Goal: Information Seeking & Learning: Learn about a topic

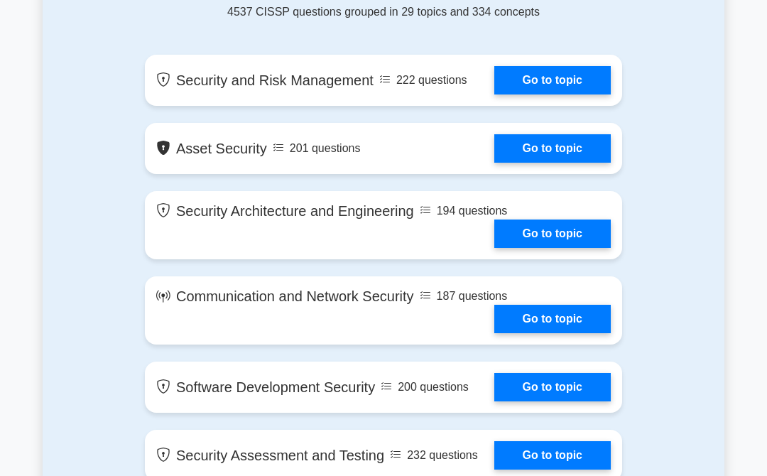
scroll to position [814, 0]
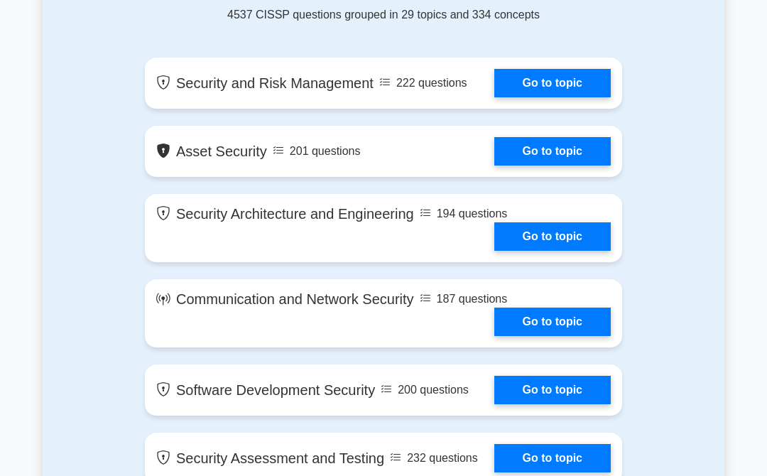
click at [579, 97] on link "Go to topic" at bounding box center [552, 83] width 116 height 28
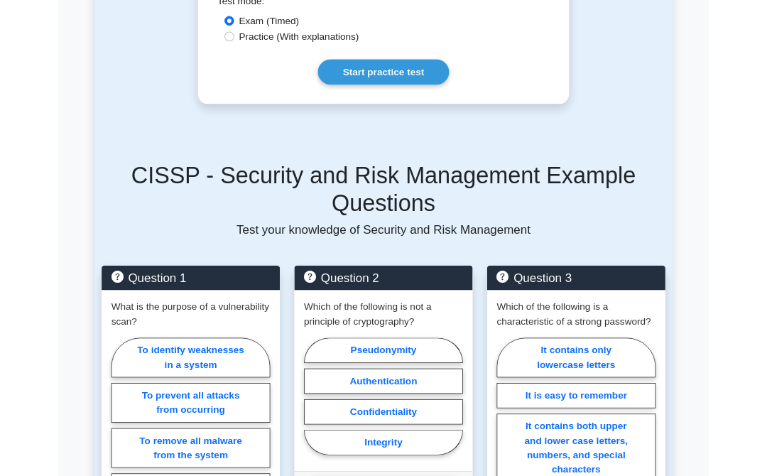
scroll to position [1049, 0]
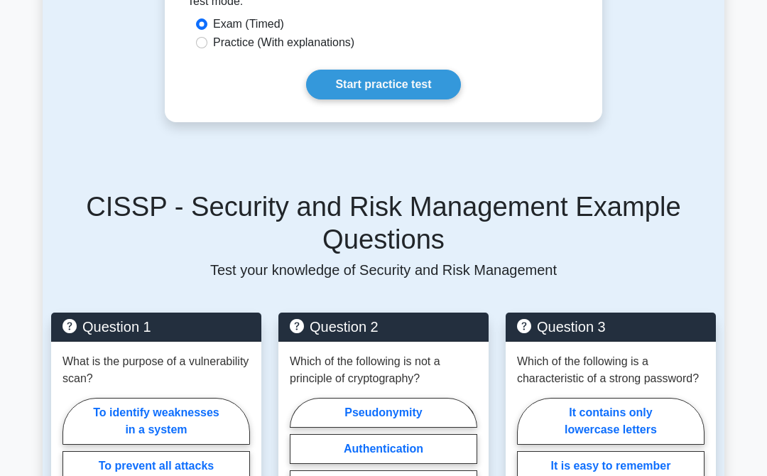
click at [389, 100] on link "Start practice test" at bounding box center [383, 85] width 154 height 30
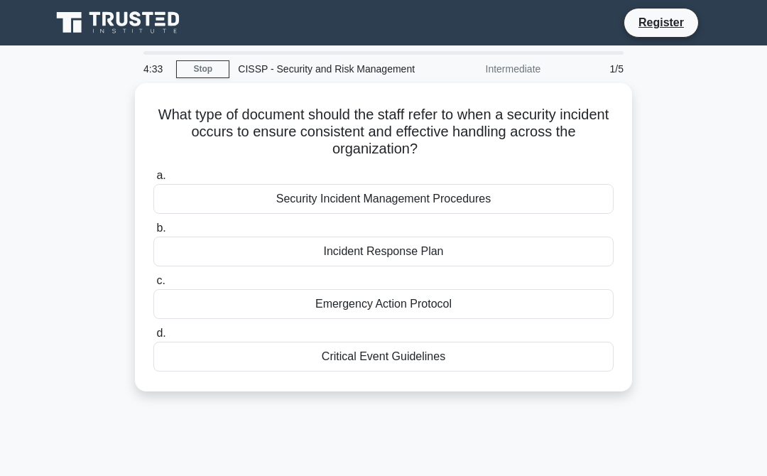
click at [486, 206] on div "Security Incident Management Procedures" at bounding box center [383, 199] width 460 height 30
click at [153, 180] on input "a. Security Incident Management Procedures" at bounding box center [153, 175] width 0 height 9
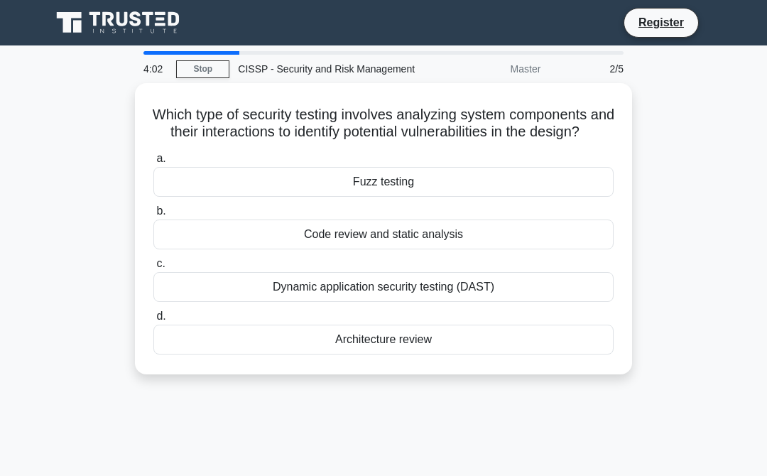
click at [493, 248] on label "b. Code review and static analysis" at bounding box center [383, 225] width 460 height 47
click at [153, 216] on input "b. Code review and static analysis" at bounding box center [153, 211] width 0 height 9
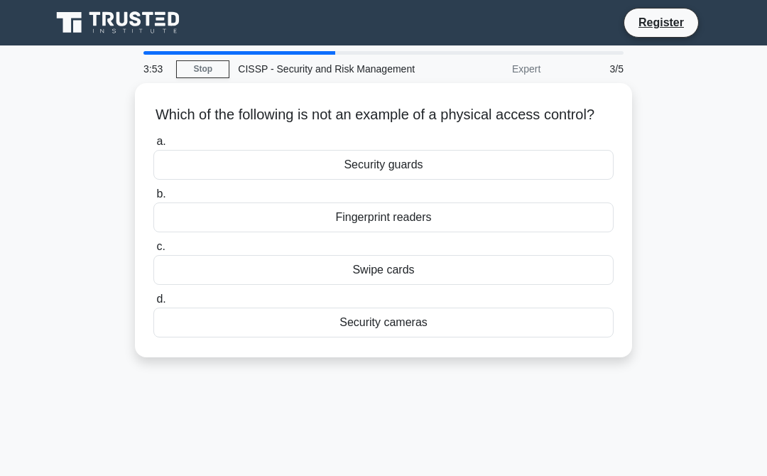
click at [444, 180] on div "Security guards" at bounding box center [383, 165] width 460 height 30
click at [153, 146] on input "a. Security guards" at bounding box center [153, 141] width 0 height 9
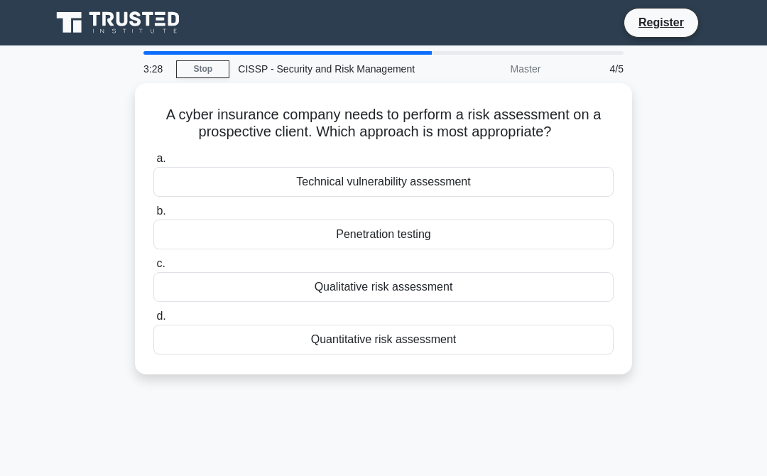
click at [471, 302] on div "Qualitative risk assessment" at bounding box center [383, 287] width 460 height 30
click at [153, 268] on input "c. Qualitative risk assessment" at bounding box center [153, 263] width 0 height 9
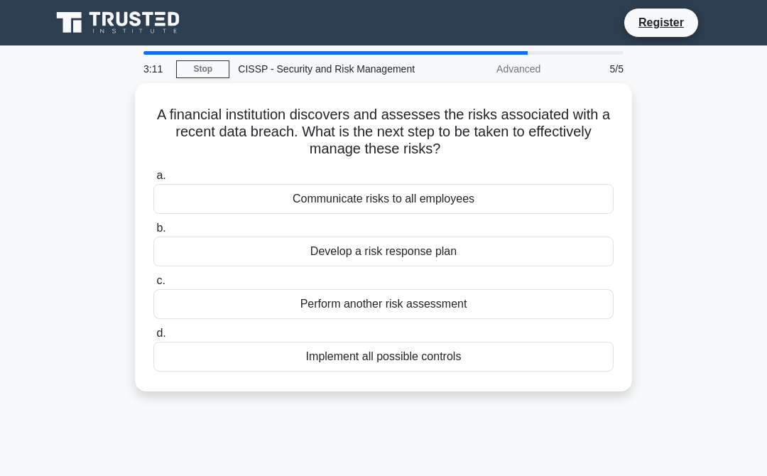
click at [459, 371] on div "Implement all possible controls" at bounding box center [383, 357] width 460 height 30
click at [153, 338] on input "d. Implement all possible controls" at bounding box center [153, 333] width 0 height 9
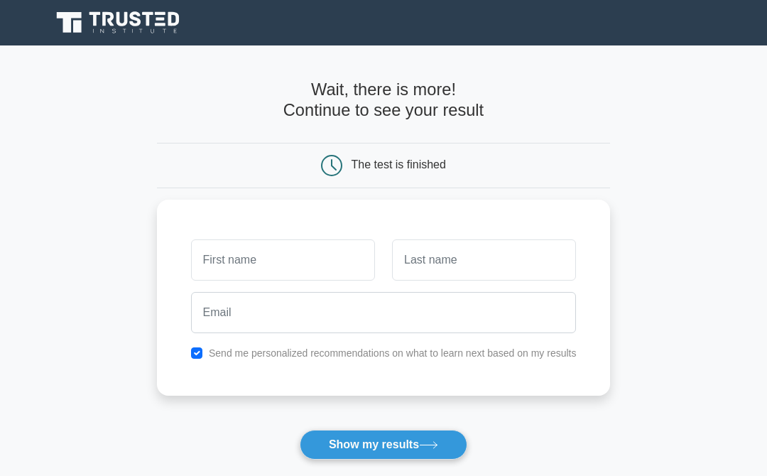
click at [191, 355] on input "checkbox" at bounding box center [196, 352] width 11 height 11
checkbox input "false"
click at [415, 454] on button "Show my results" at bounding box center [384, 445] width 168 height 30
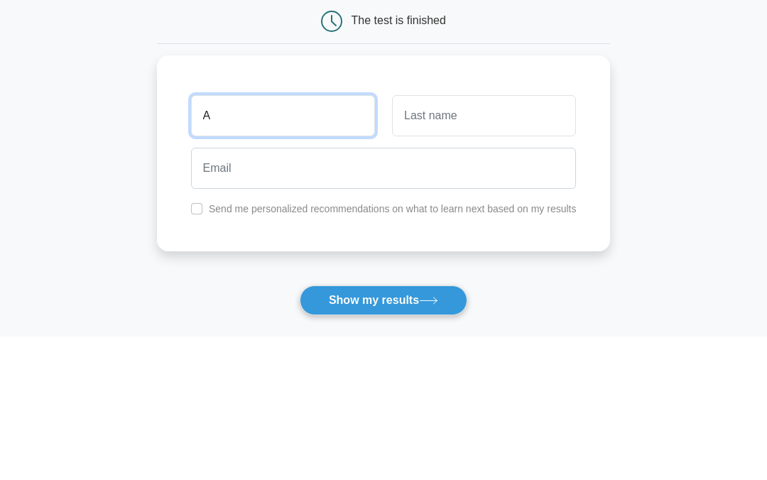
type input "A"
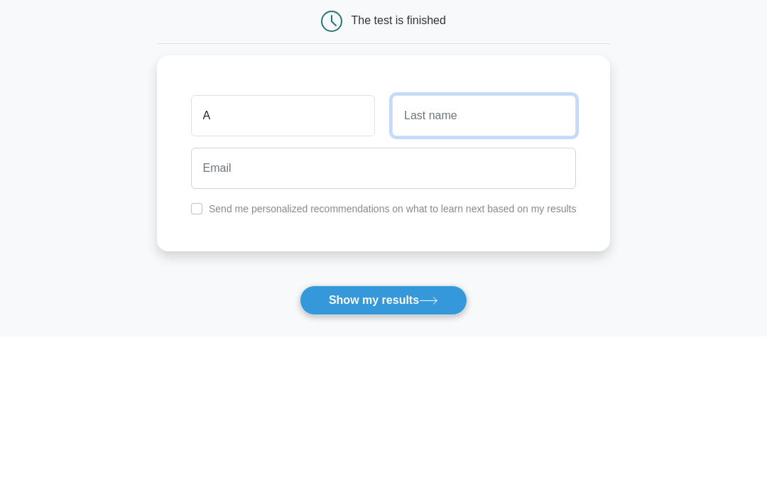
click at [481, 239] on input "text" at bounding box center [484, 259] width 184 height 41
type input "B"
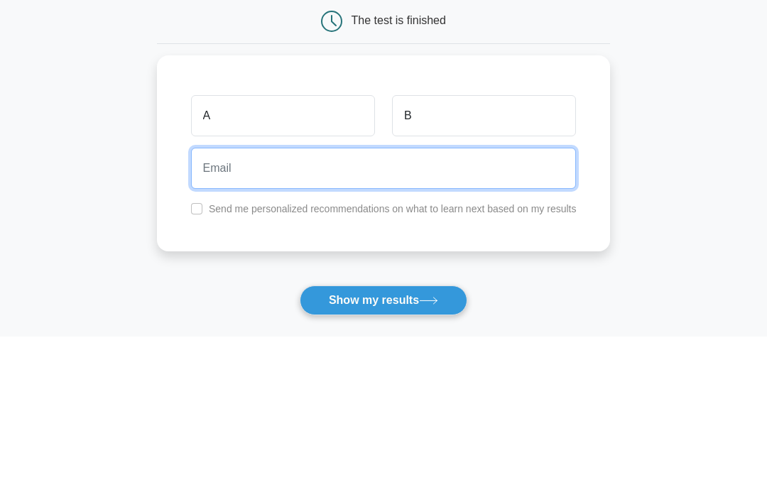
click at [300, 292] on input "email" at bounding box center [384, 312] width 386 height 41
type input "a@[DOMAIN_NAME]"
click at [383, 430] on button "Show my results" at bounding box center [384, 445] width 168 height 30
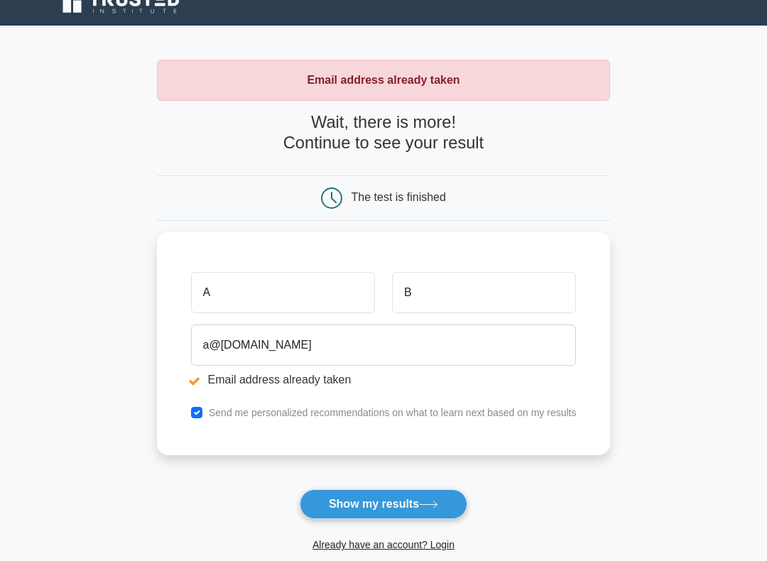
scroll to position [20, 0]
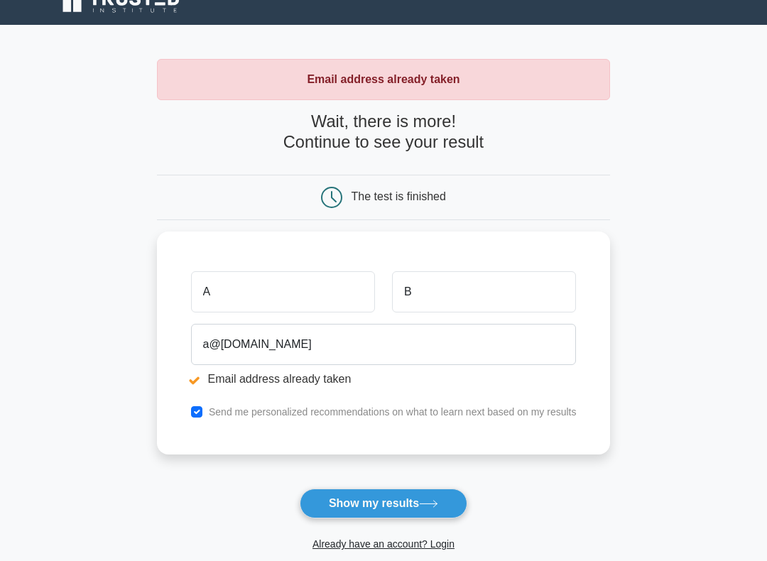
click at [191, 409] on input "checkbox" at bounding box center [196, 412] width 11 height 11
checkbox input "false"
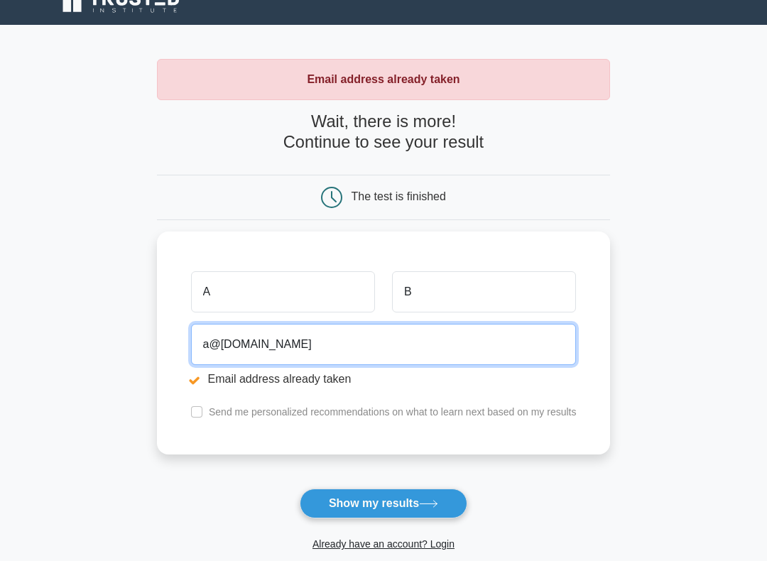
click at [191, 341] on input "a@[DOMAIN_NAME]" at bounding box center [384, 344] width 386 height 41
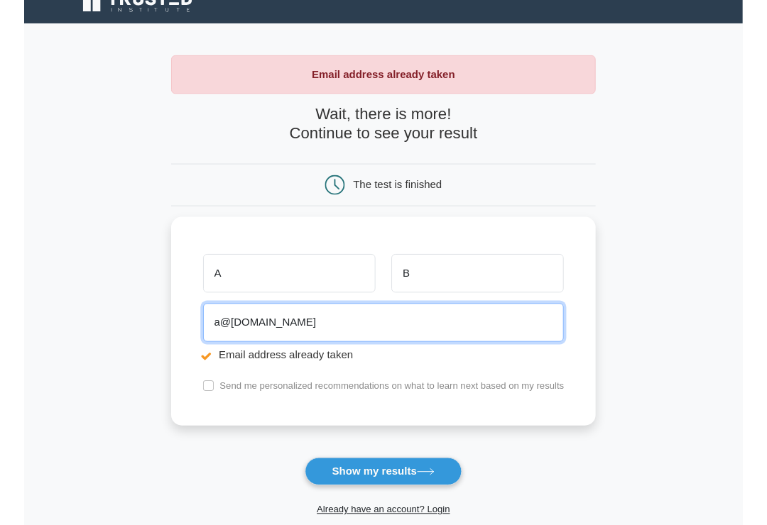
scroll to position [20, 0]
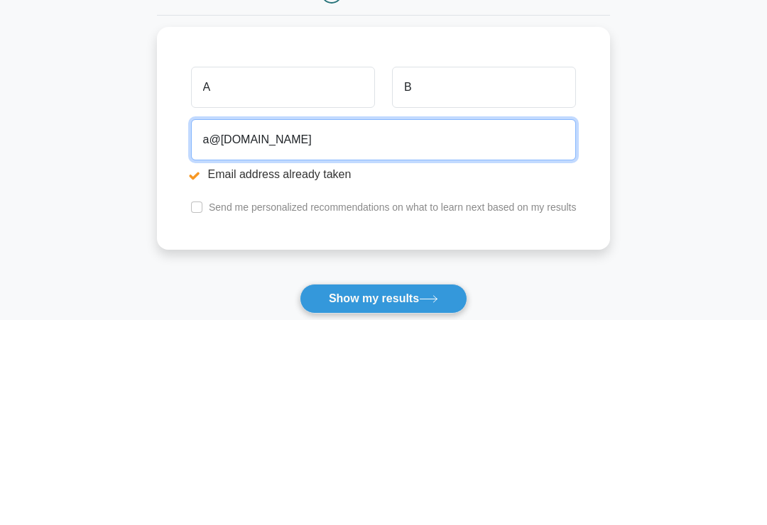
click at [191, 324] on input "a@[DOMAIN_NAME]" at bounding box center [384, 344] width 386 height 41
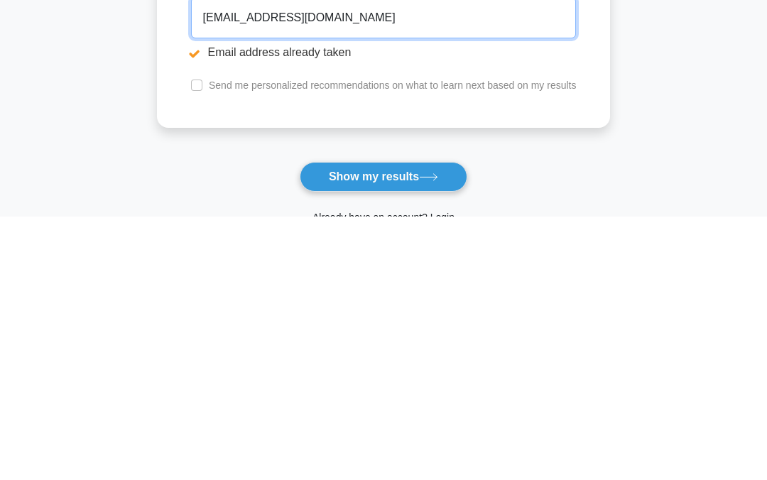
scroll to position [94, 0]
type input "[EMAIL_ADDRESS][DOMAIN_NAME]"
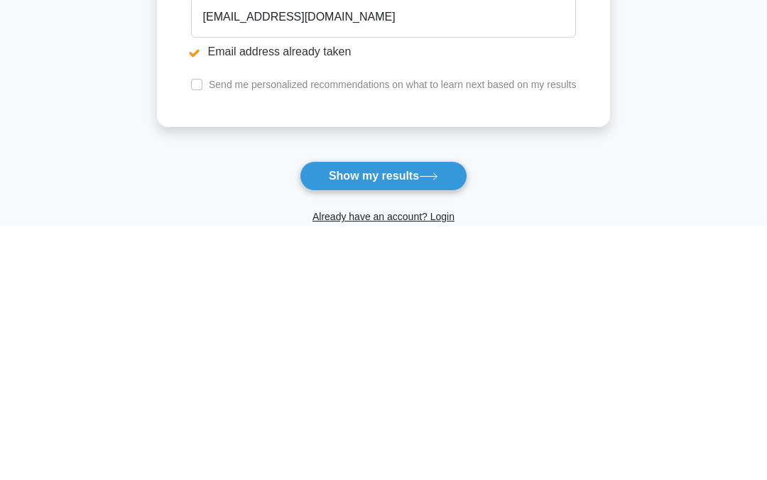
click at [402, 415] on button "Show my results" at bounding box center [384, 430] width 168 height 30
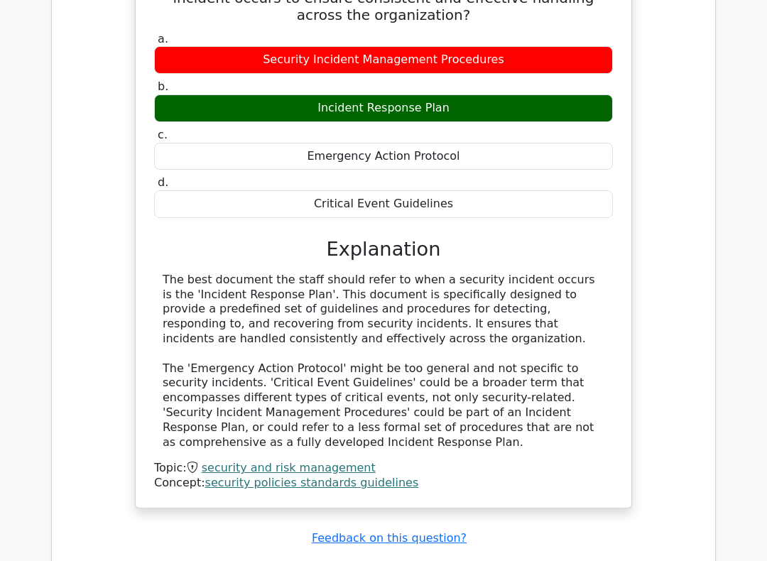
scroll to position [1208, 0]
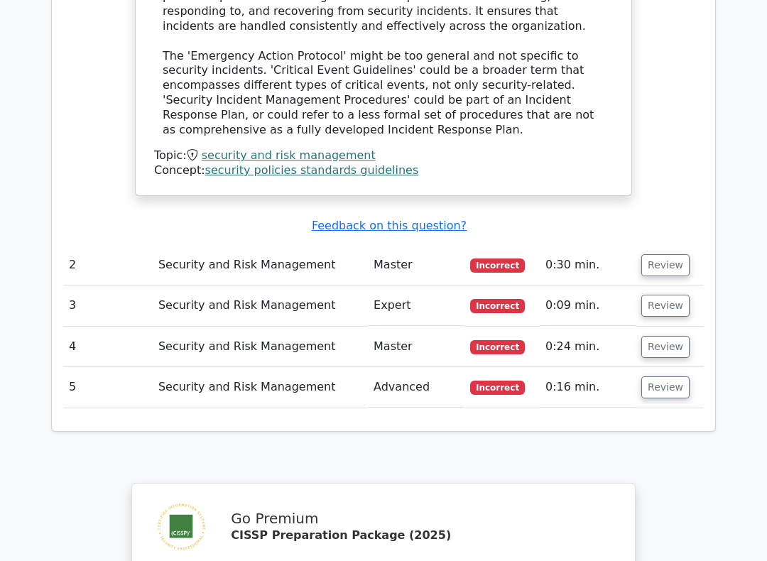
click at [656, 255] on button "Review" at bounding box center [665, 266] width 48 height 22
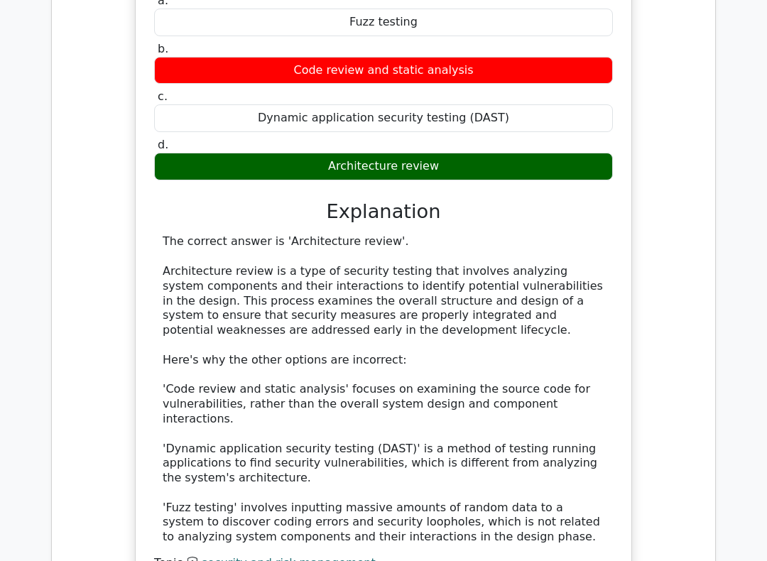
scroll to position [1890, 0]
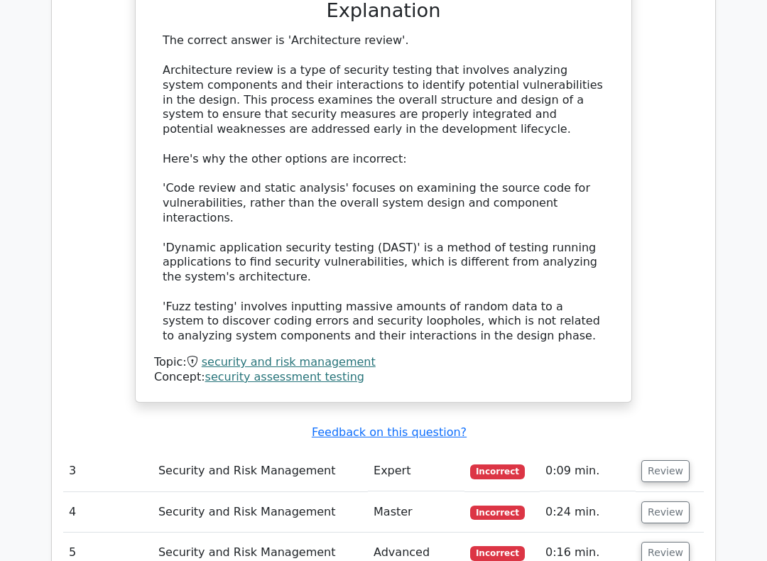
click at [676, 461] on button "Review" at bounding box center [665, 472] width 48 height 22
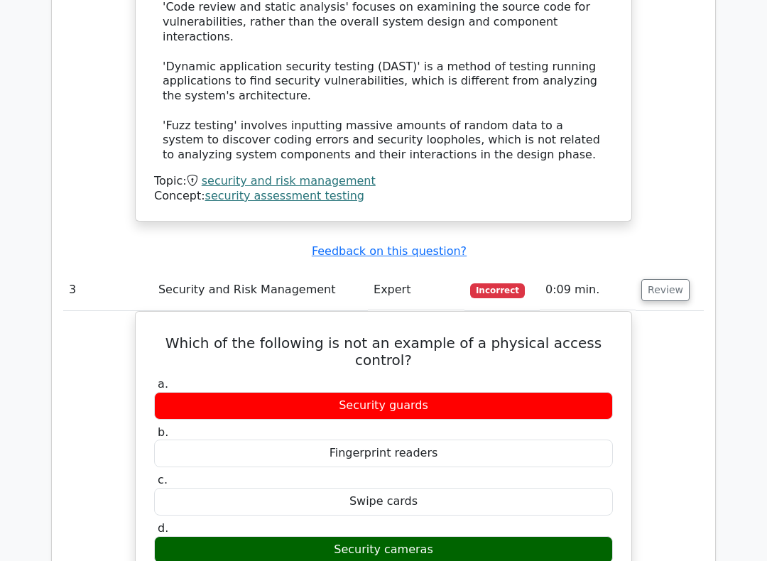
scroll to position [2276, 0]
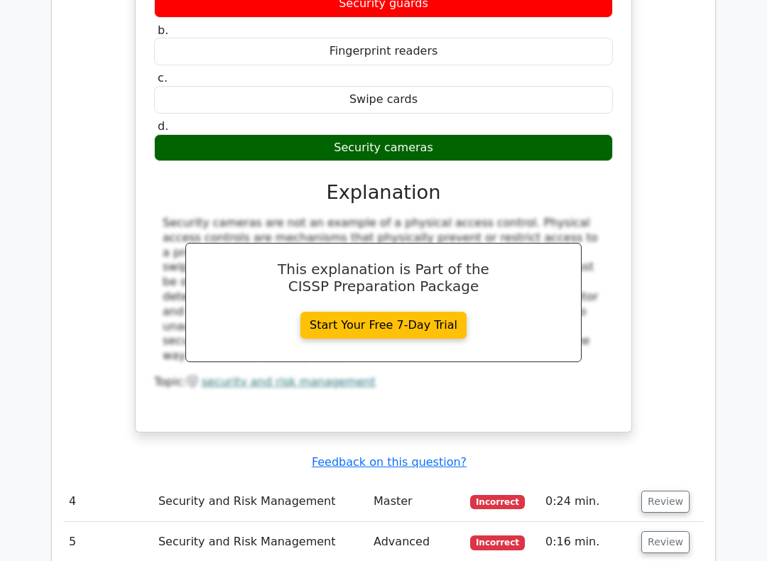
click at [666, 475] on button "Review" at bounding box center [665, 502] width 48 height 22
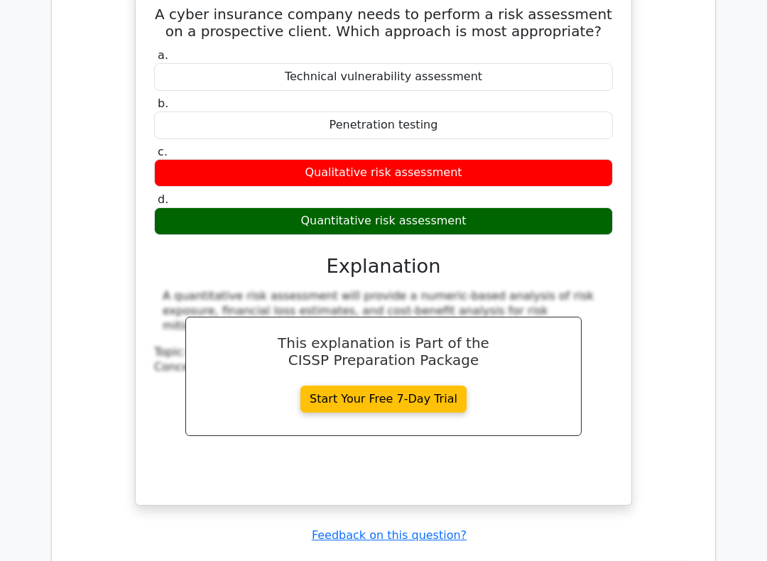
scroll to position [3221, 0]
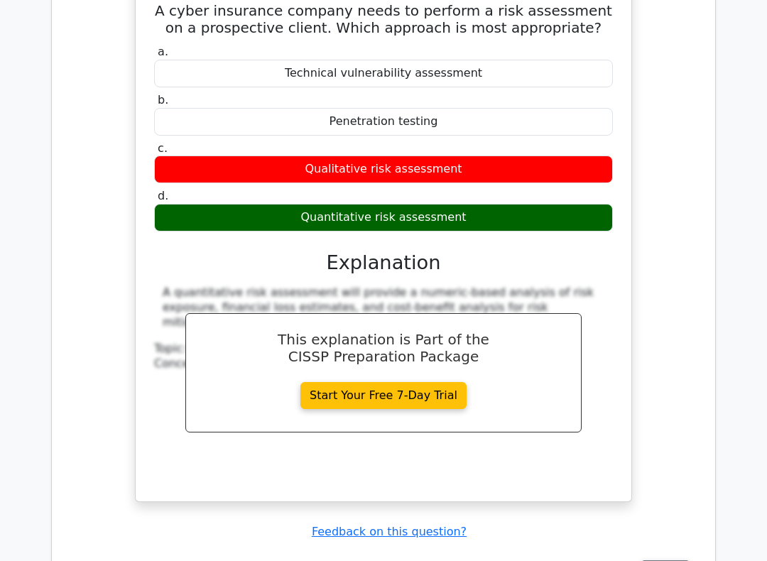
click at [670, 475] on button "Review" at bounding box center [665, 571] width 48 height 22
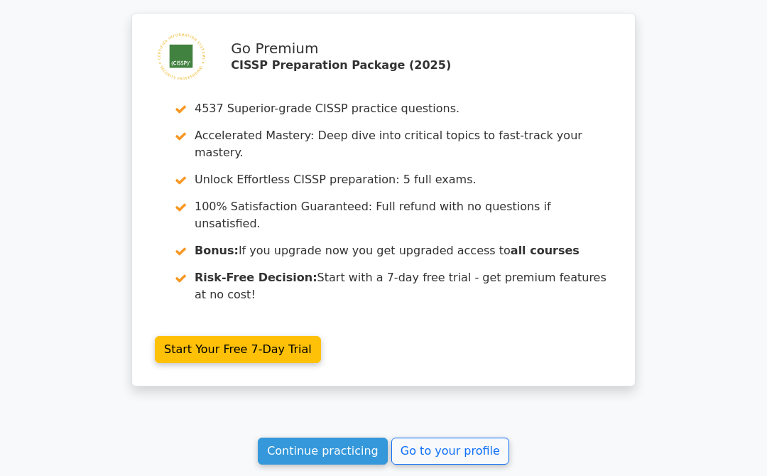
scroll to position [4371, 0]
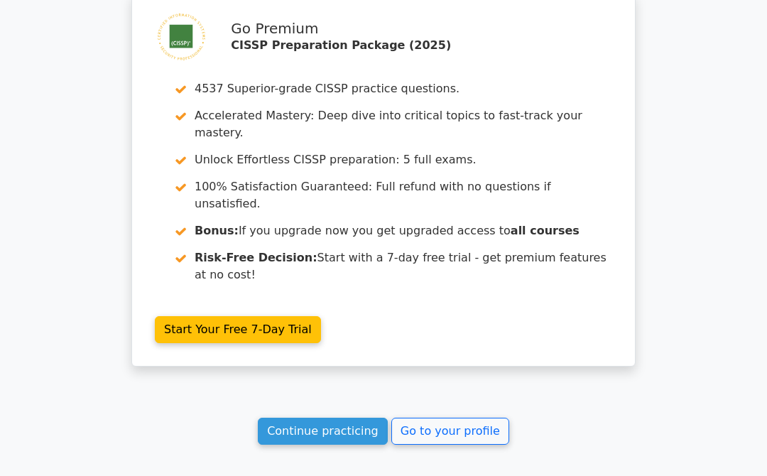
click at [337, 417] on link "Continue practicing" at bounding box center [323, 430] width 130 height 27
